Goal: Obtain resource: Download file/media

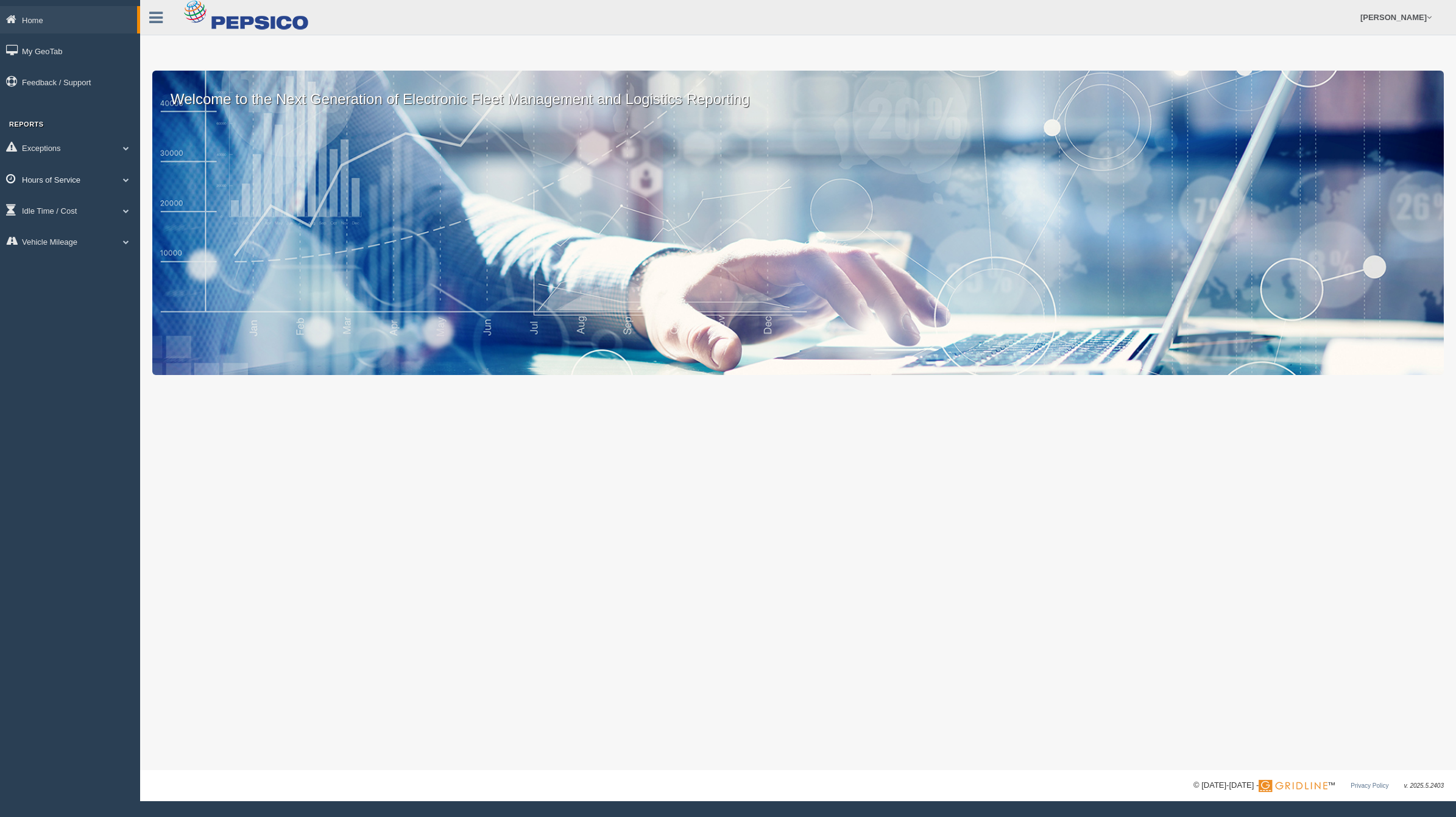
click at [130, 183] on link "Hours of Service" at bounding box center [70, 179] width 140 height 28
click at [80, 252] on link "HOS Violations" at bounding box center [80, 251] width 115 height 22
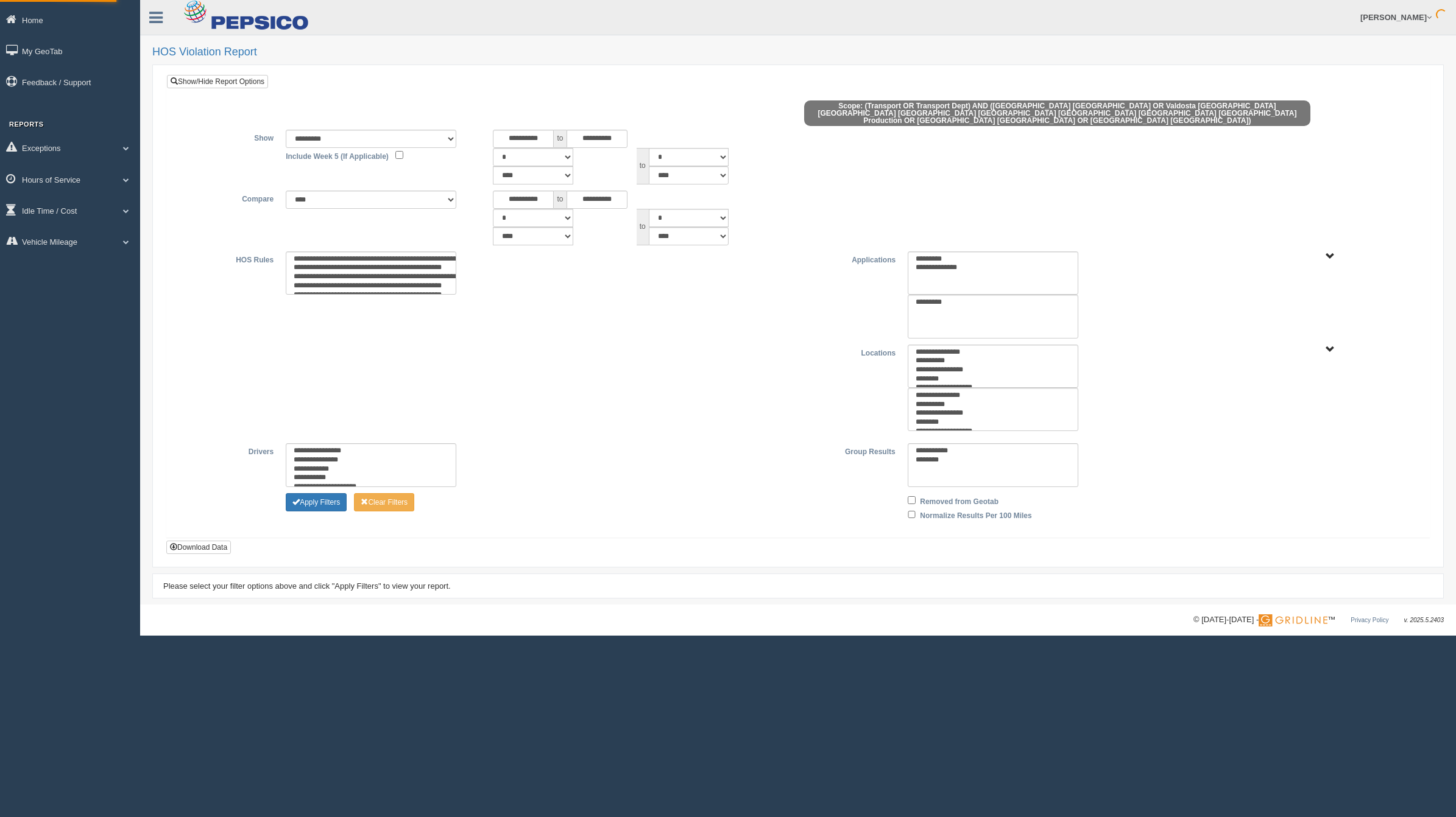
type input "*********"
type input "********"
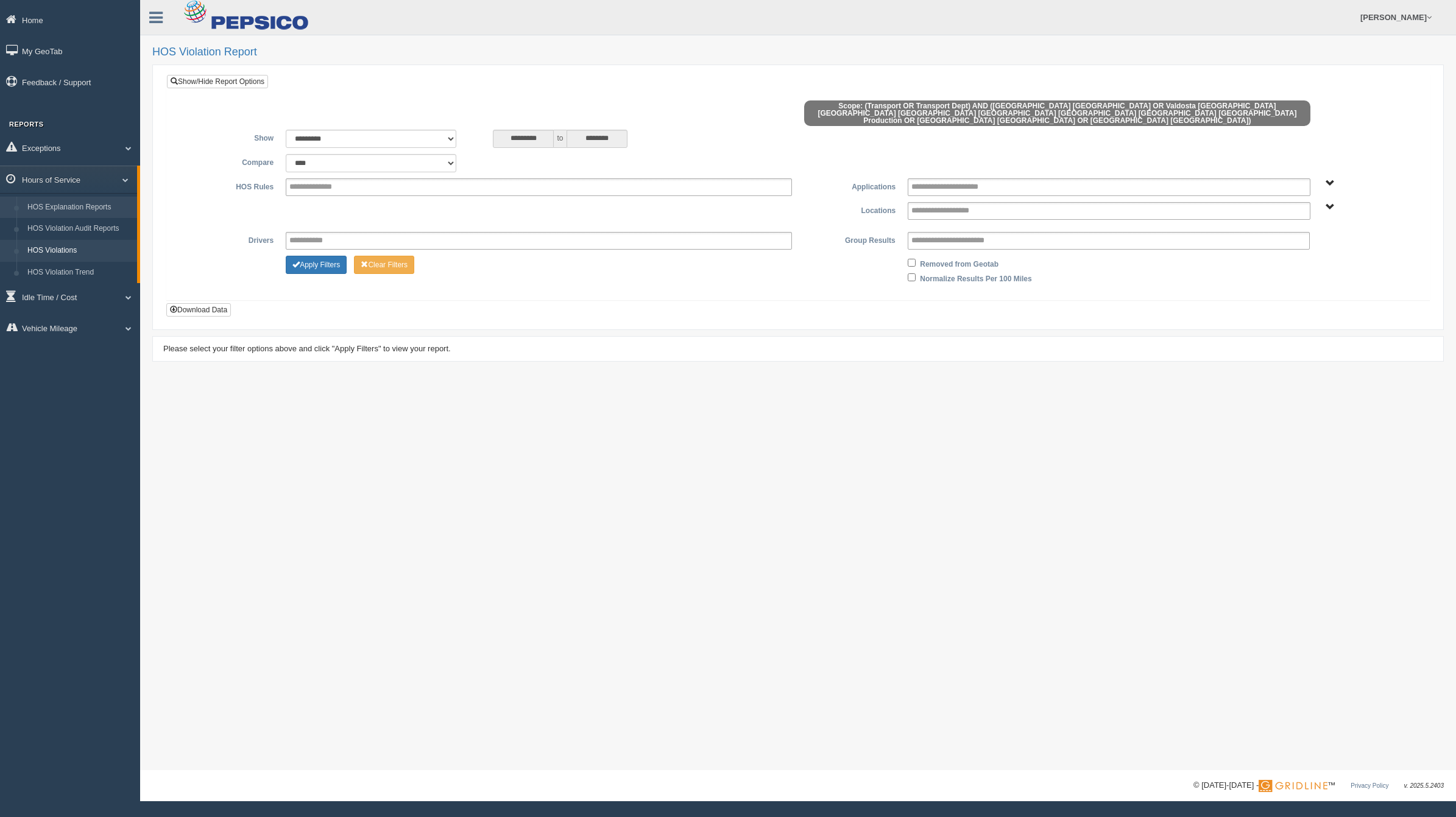
click at [105, 209] on link "HOS Explanation Reports" at bounding box center [80, 207] width 115 height 22
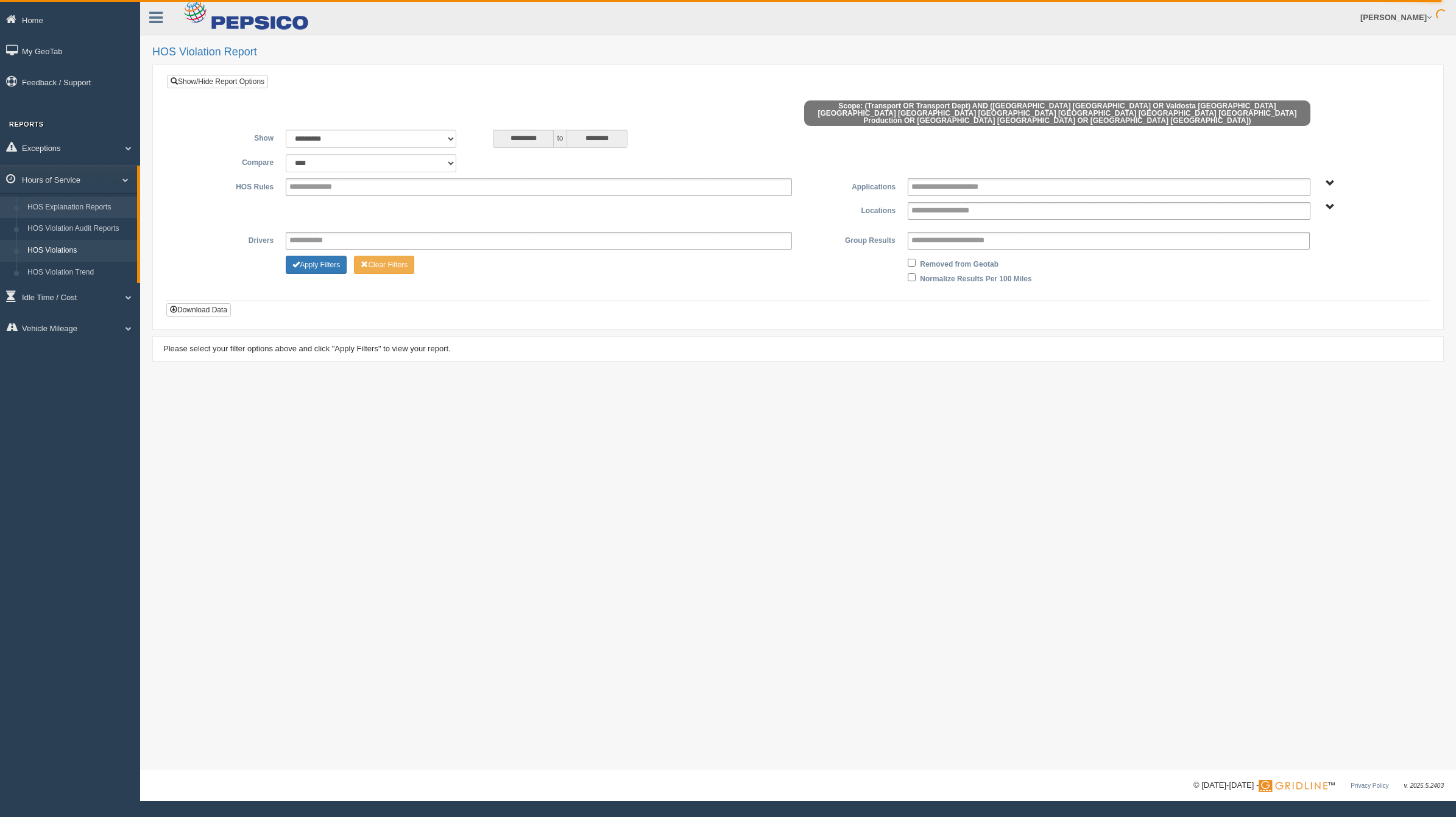
click at [41, 208] on link "HOS Explanation Reports" at bounding box center [80, 207] width 115 height 22
click at [81, 210] on link "HOS Explanation Reports" at bounding box center [80, 207] width 115 height 22
click at [127, 300] on span at bounding box center [124, 297] width 16 height 6
click at [126, 216] on link "Idle Time / Cost" at bounding box center [68, 210] width 137 height 28
click at [126, 181] on span at bounding box center [124, 180] width 16 height 6
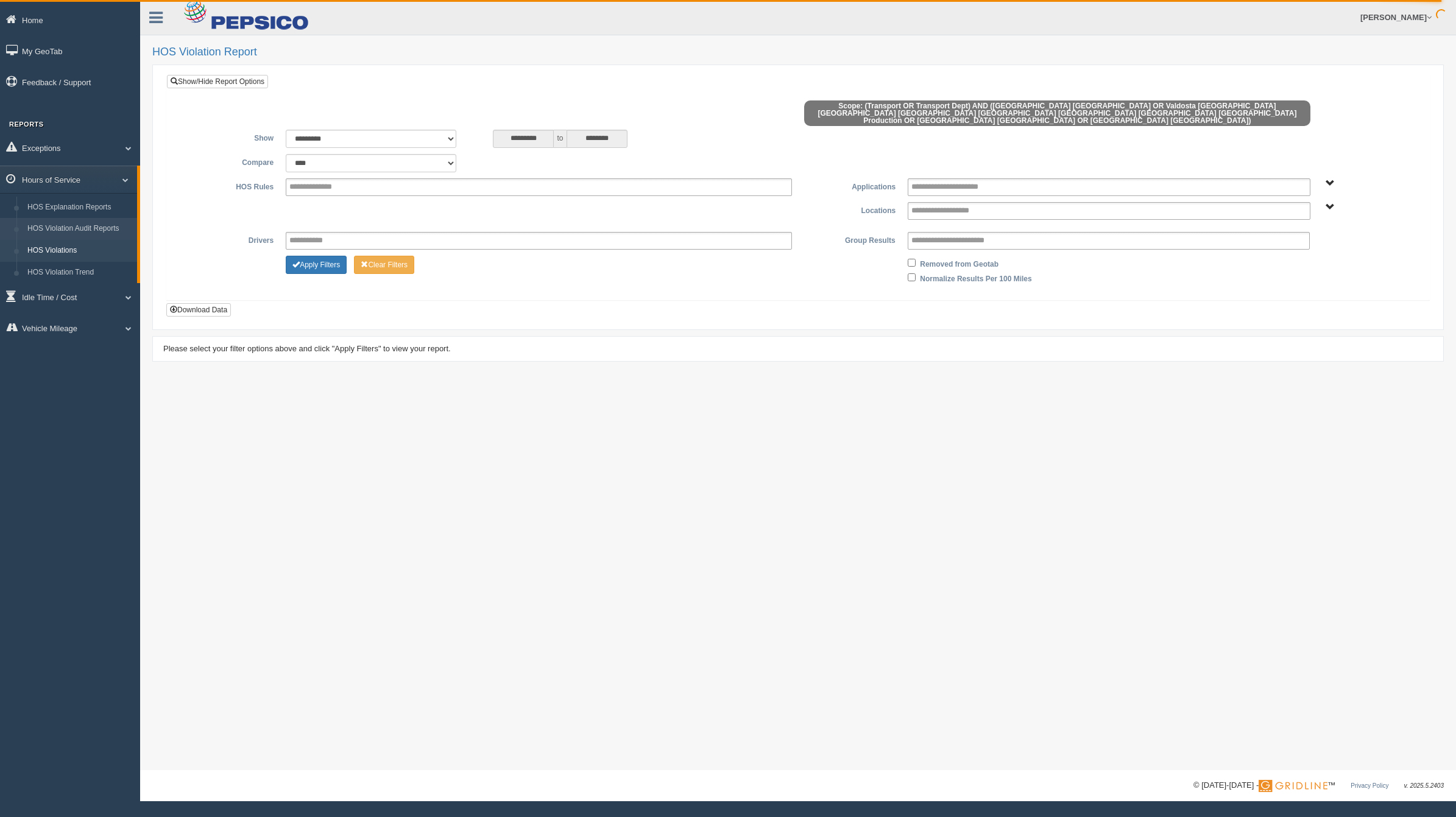
click at [86, 218] on link "HOS Violation Audit Reports" at bounding box center [80, 229] width 115 height 22
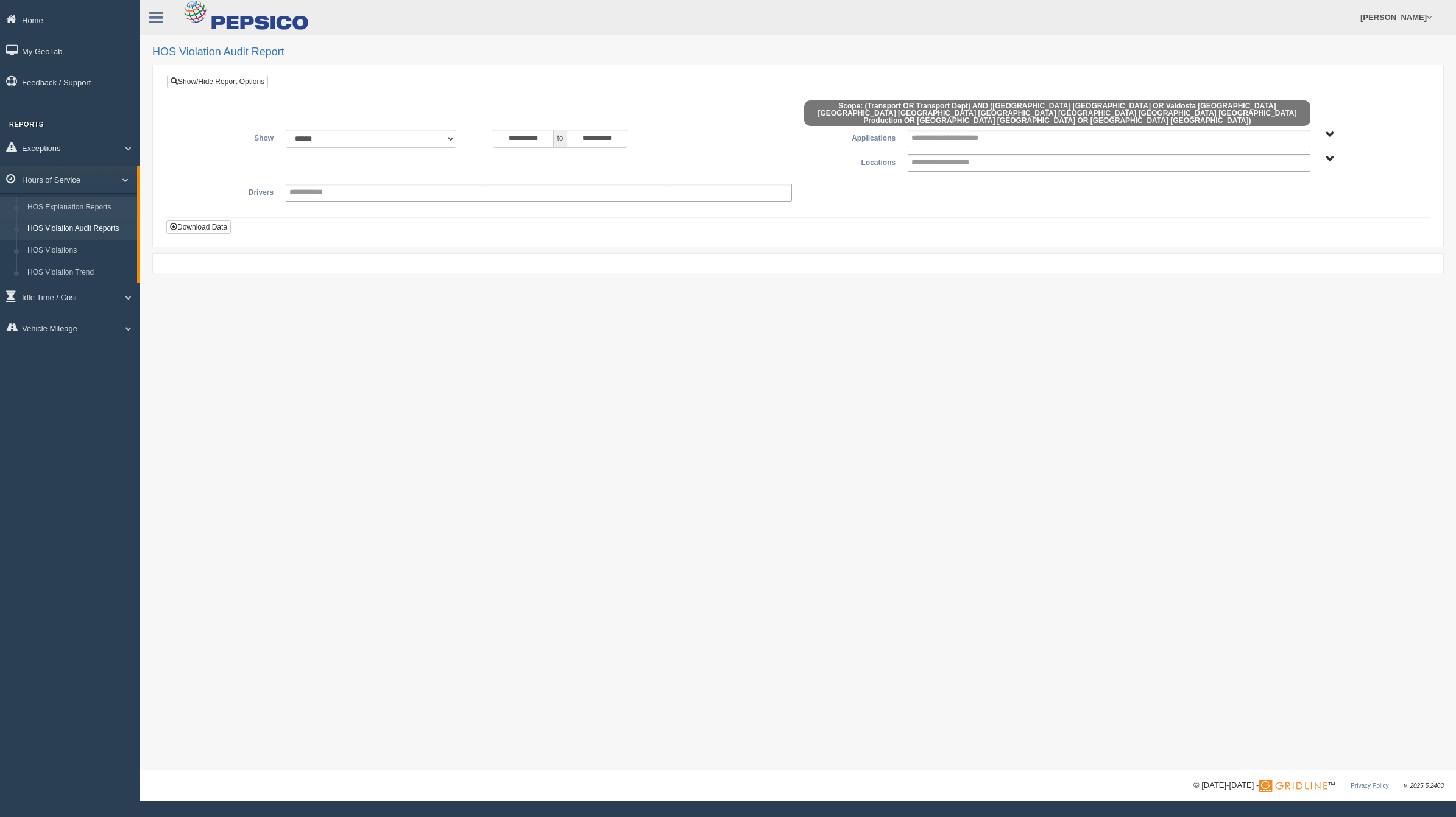
click at [95, 209] on link "HOS Explanation Reports" at bounding box center [80, 207] width 115 height 22
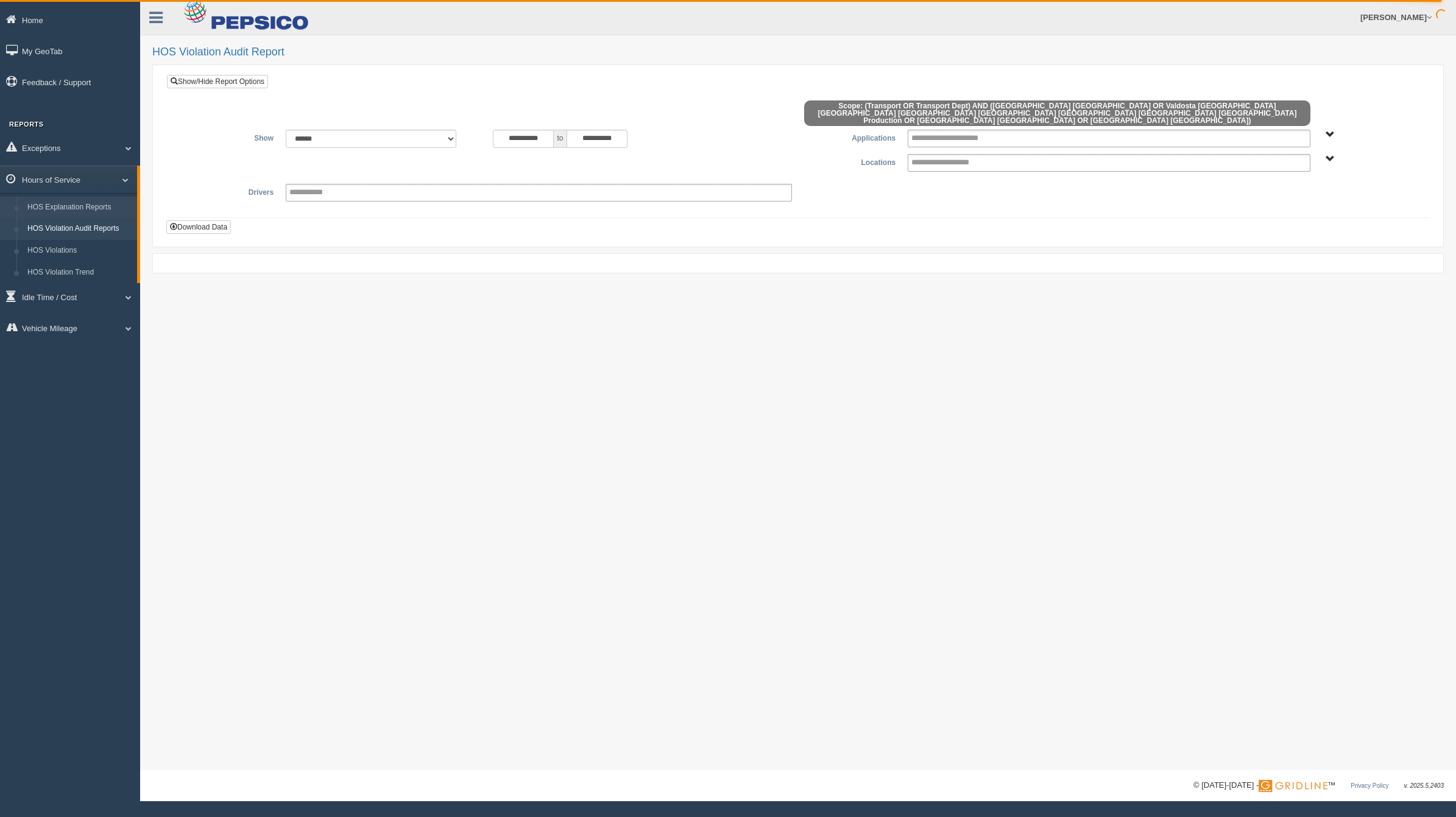
click at [88, 207] on link "HOS Explanation Reports" at bounding box center [80, 207] width 115 height 22
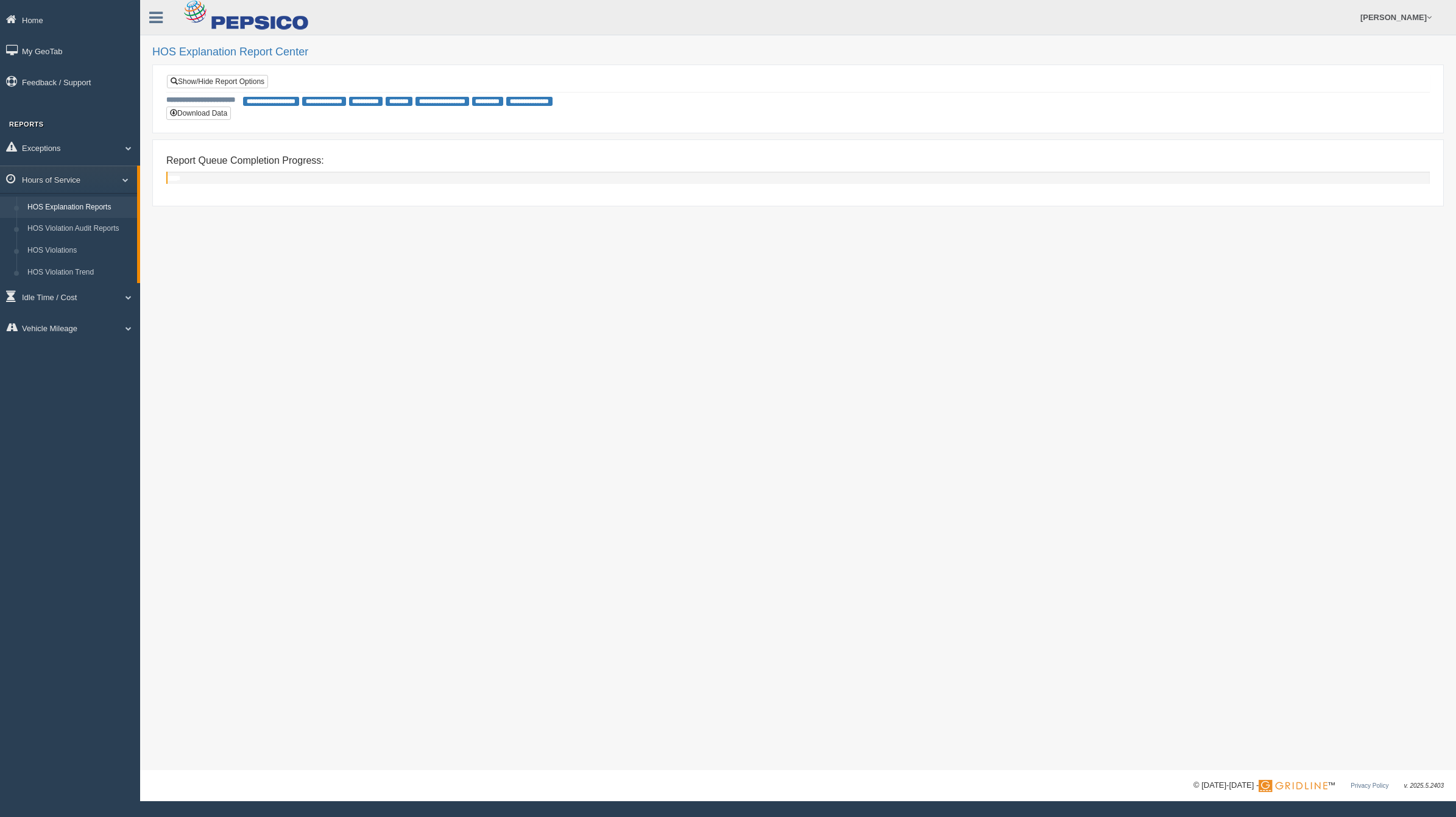
click at [265, 68] on div "**********" at bounding box center [798, 99] width 1291 height 69
click at [232, 78] on link "Show/Hide Report Options" at bounding box center [217, 82] width 101 height 14
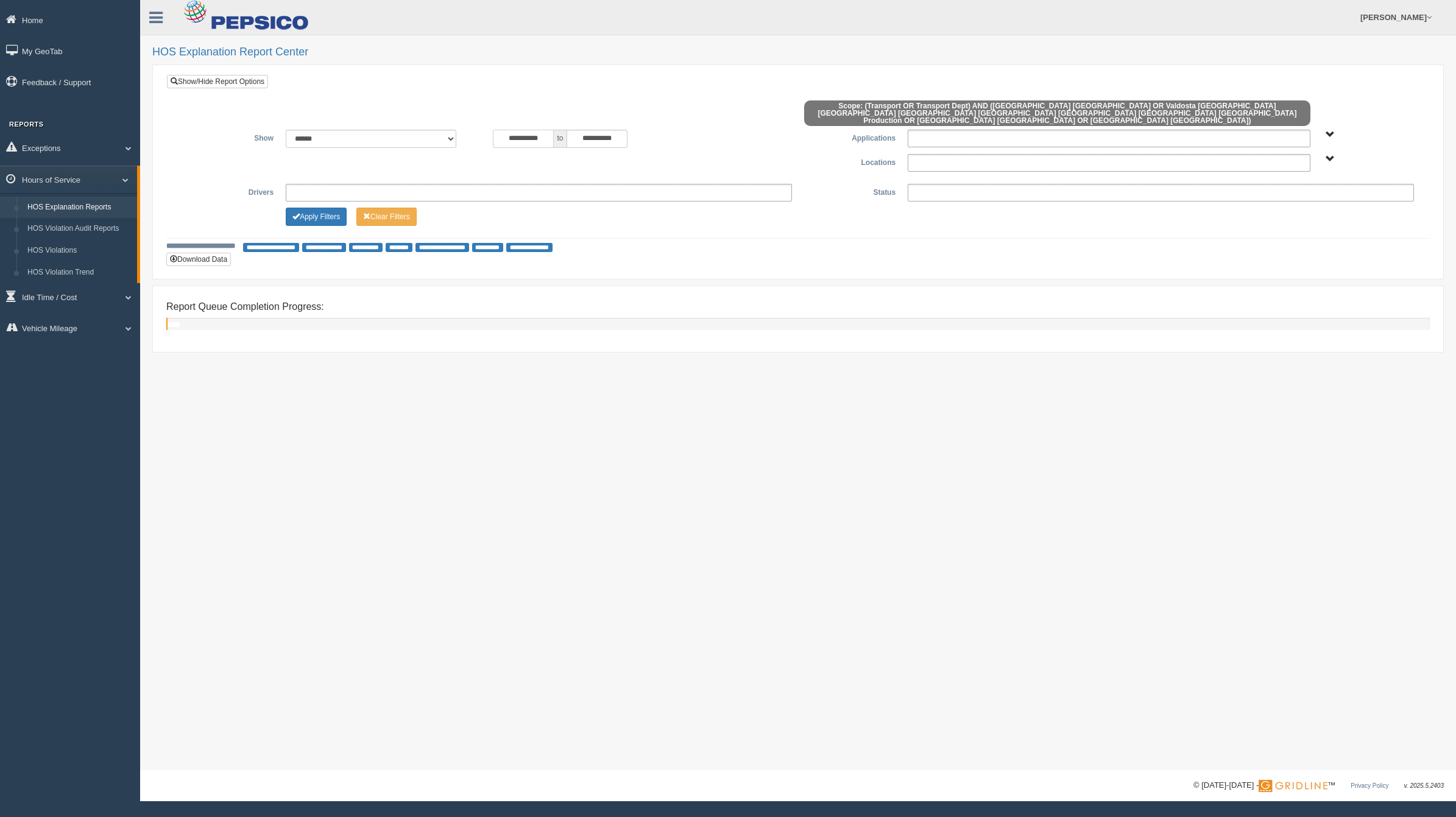
click at [541, 135] on input "**********" at bounding box center [523, 139] width 61 height 18
click at [502, 148] on th "«" at bounding box center [500, 152] width 18 height 18
click at [502, 148] on th "«" at bounding box center [504, 152] width 18 height 18
click at [503, 147] on th "«" at bounding box center [504, 152] width 18 height 18
click at [504, 147] on th "«" at bounding box center [504, 152] width 18 height 18
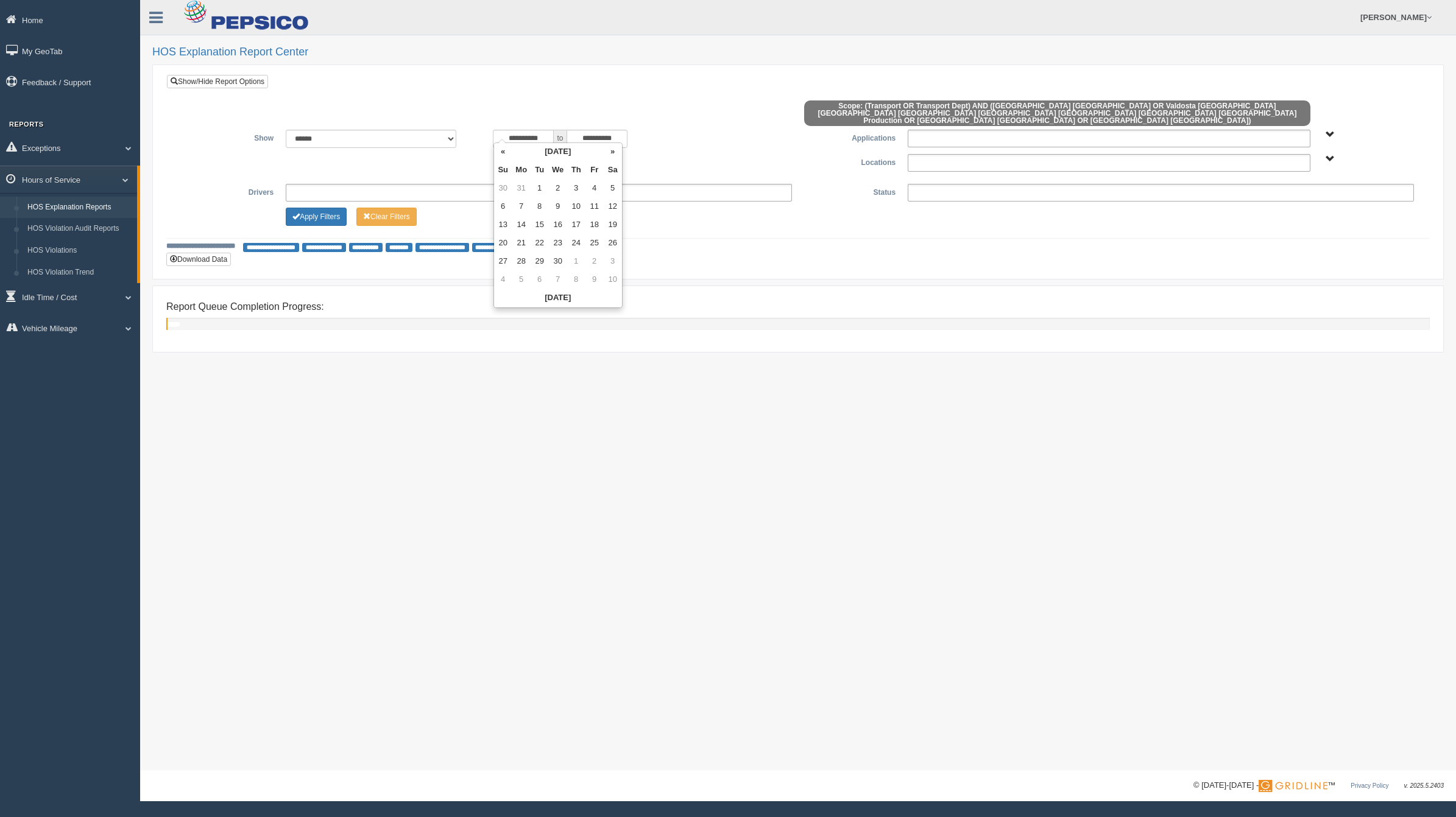
click at [504, 147] on th "«" at bounding box center [504, 152] width 18 height 18
click at [504, 150] on th "«" at bounding box center [504, 152] width 18 height 18
click at [504, 202] on td "2" at bounding box center [504, 207] width 18 height 18
type input "**********"
click at [497, 201] on td "2" at bounding box center [504, 207] width 18 height 18
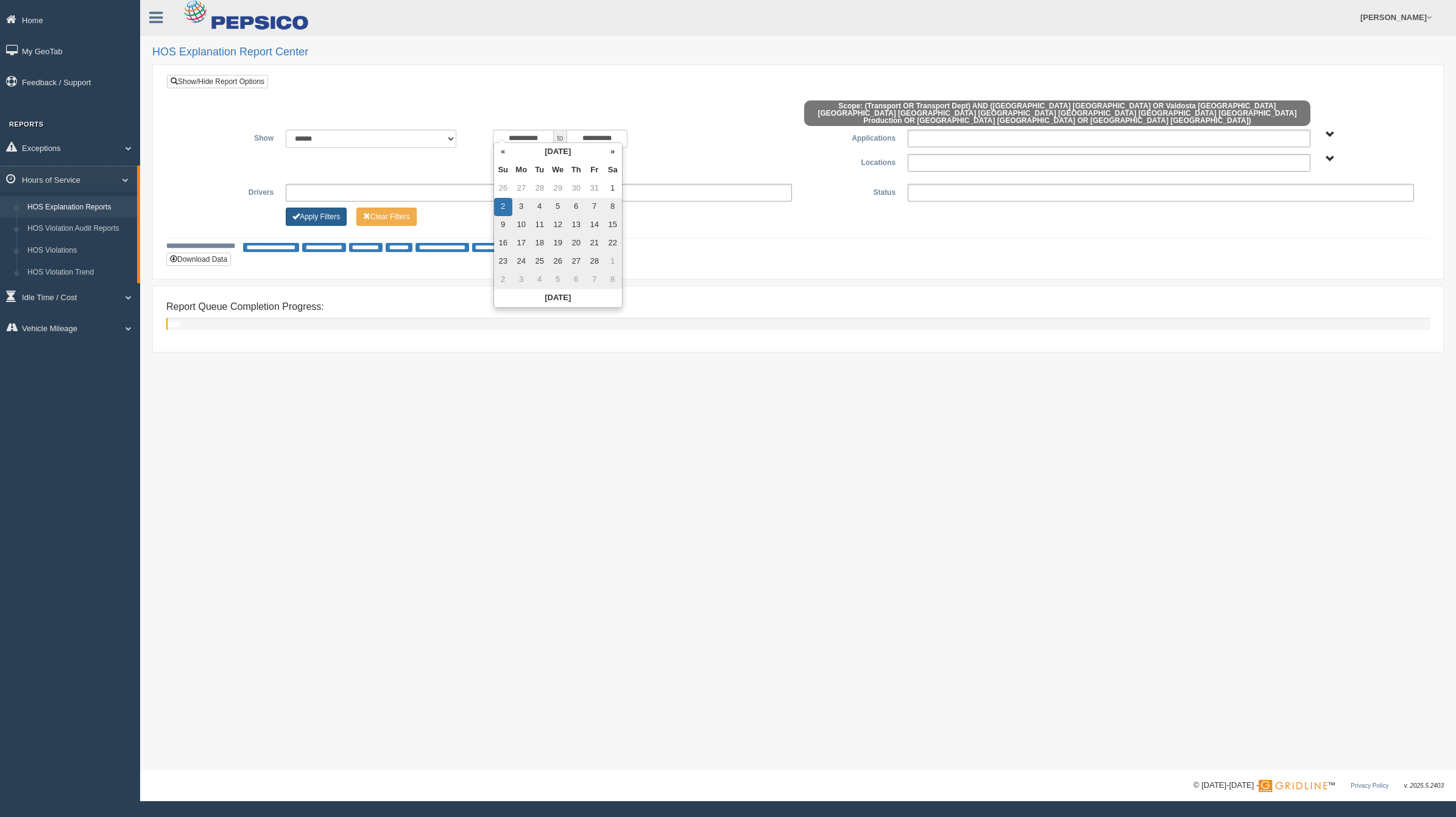
click at [321, 208] on button "Apply Filters" at bounding box center [316, 217] width 61 height 18
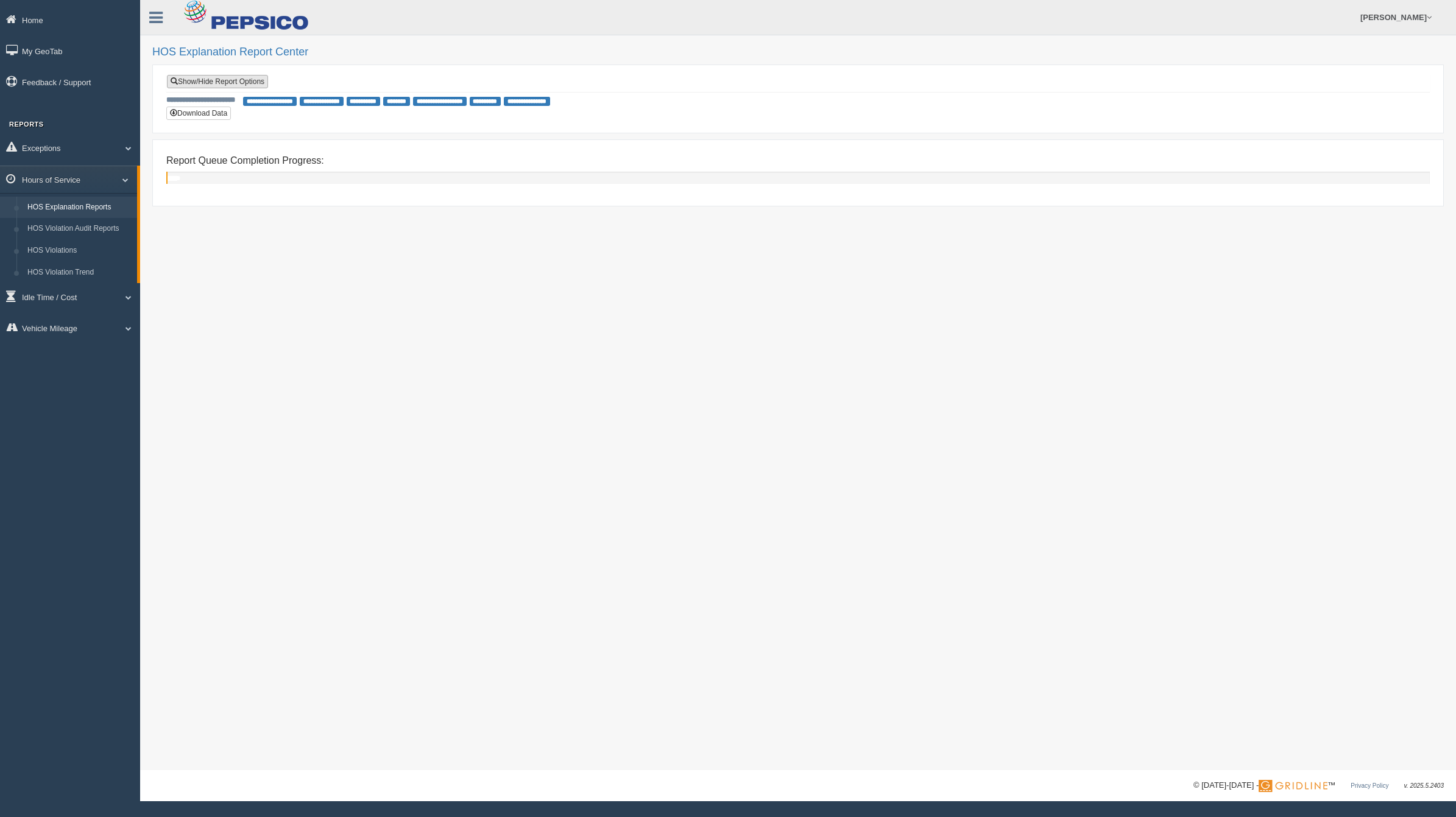
click at [224, 79] on link "Show/Hide Report Options" at bounding box center [217, 82] width 101 height 14
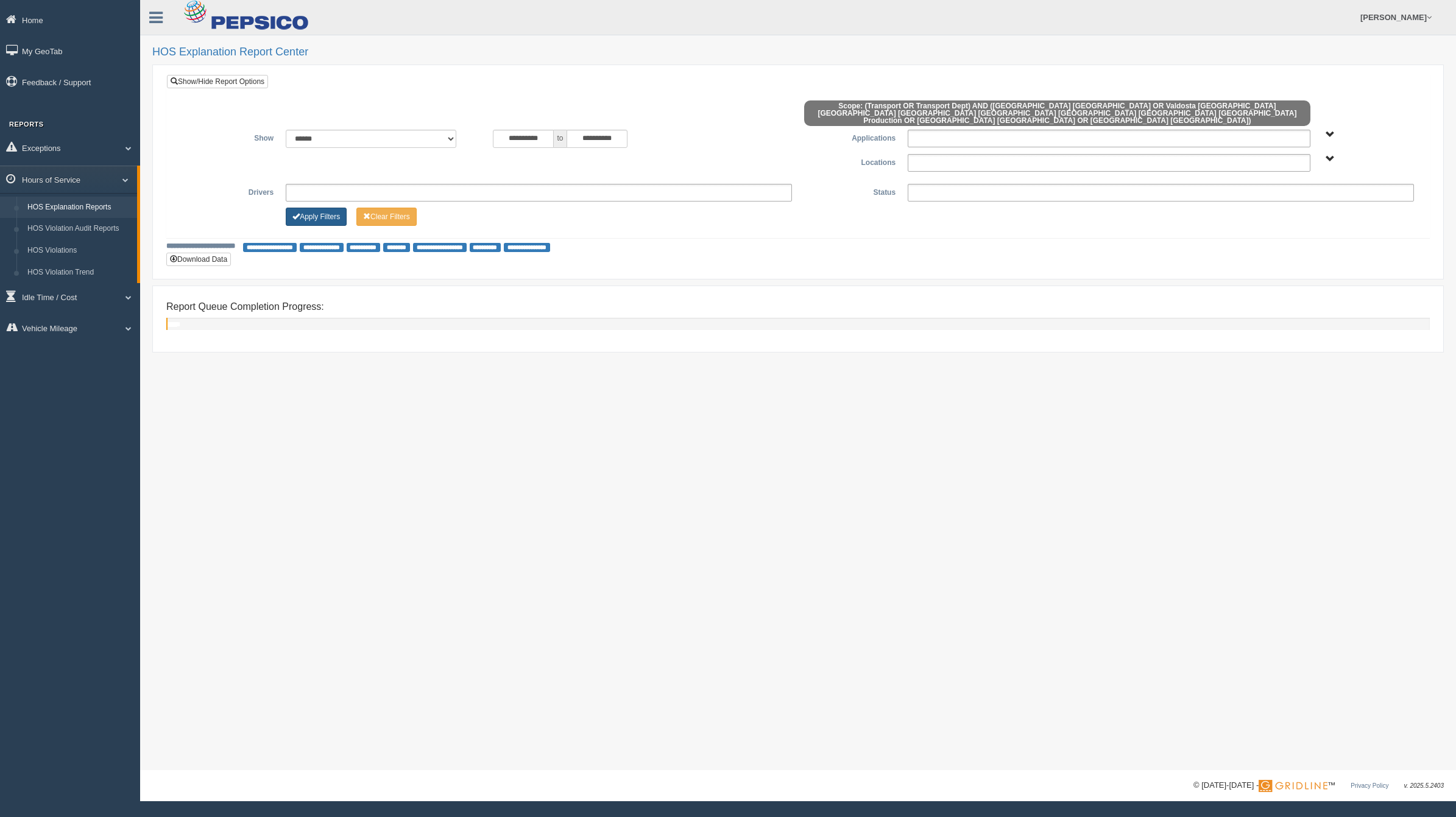
click at [321, 208] on button "Apply Filters" at bounding box center [316, 217] width 61 height 18
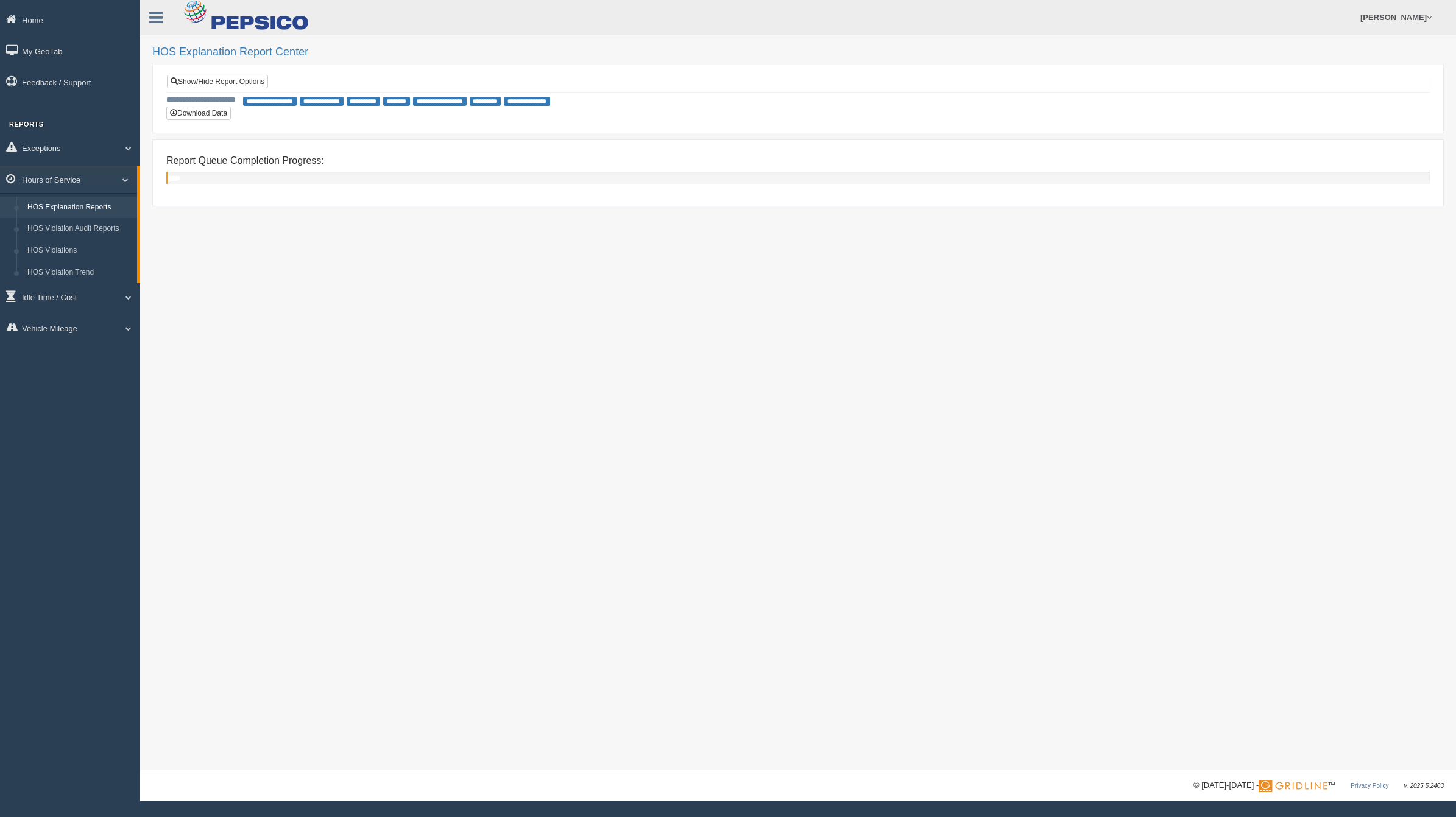
click at [202, 104] on span "**********" at bounding box center [204, 101] width 77 height 11
click at [204, 113] on button "Download Data" at bounding box center [198, 114] width 64 height 14
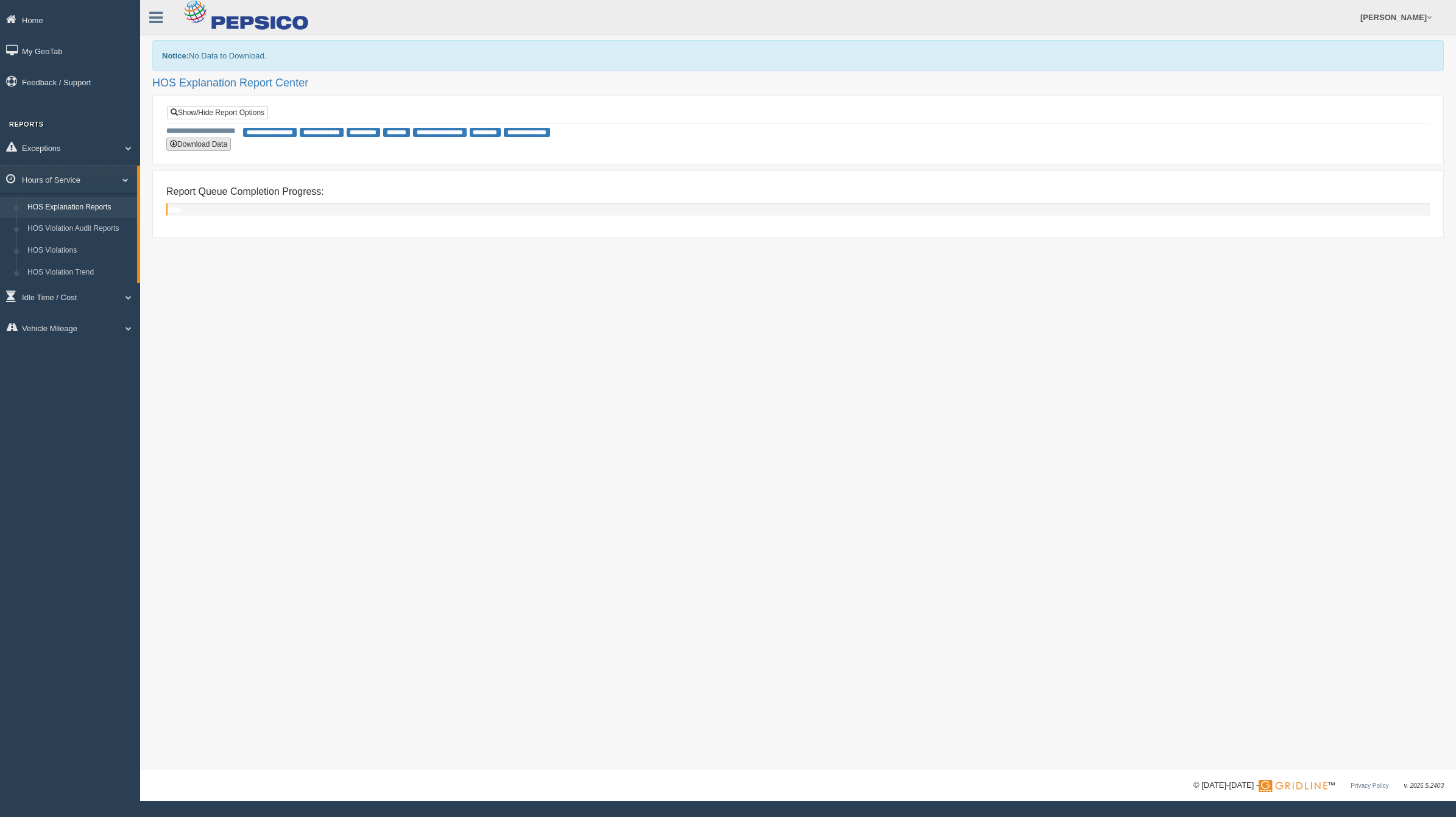
click at [224, 142] on button "Download Data" at bounding box center [198, 144] width 64 height 14
